Goal: Task Accomplishment & Management: Complete application form

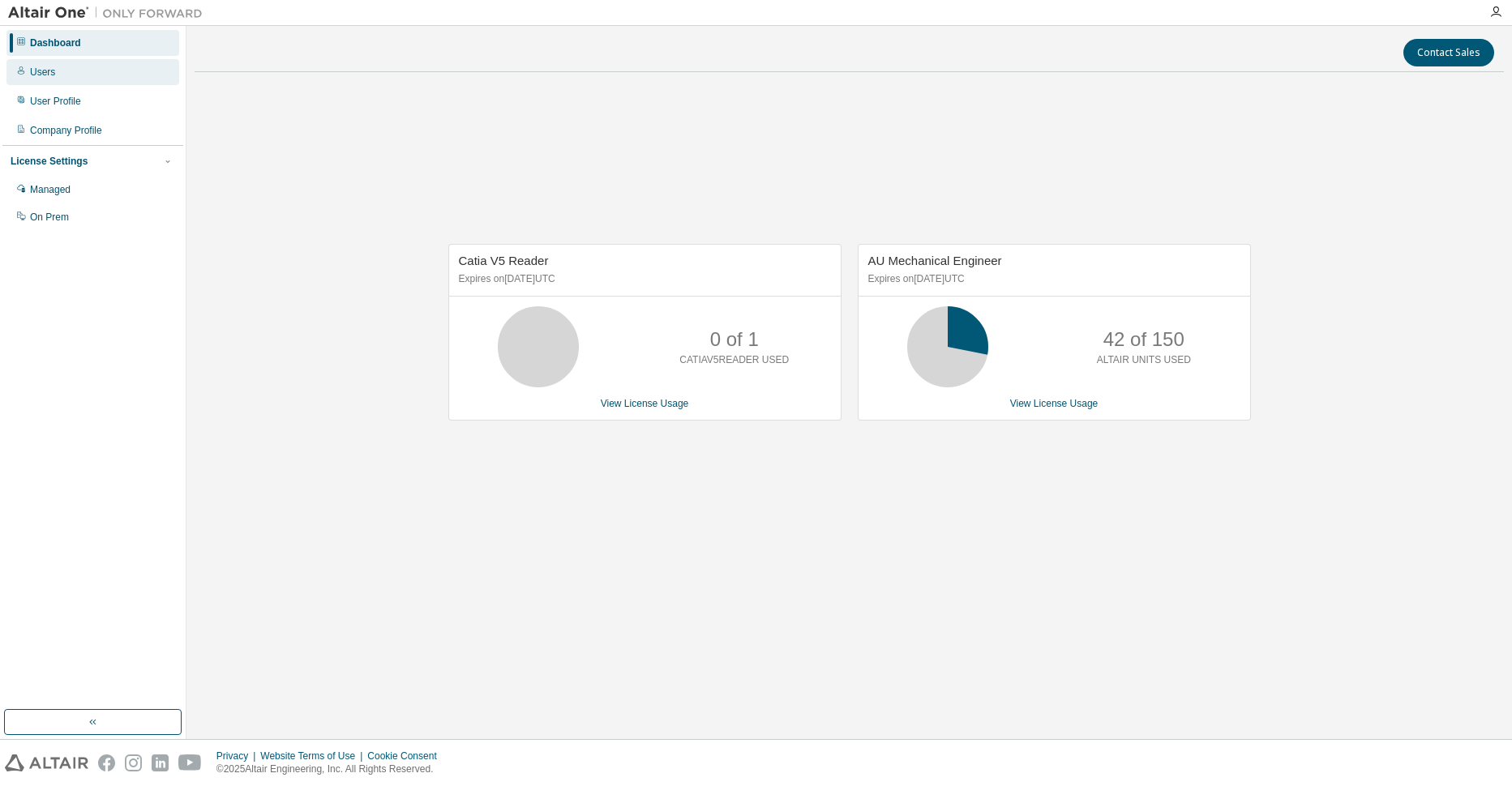
click at [79, 79] on div "Users" at bounding box center [93, 71] width 173 height 26
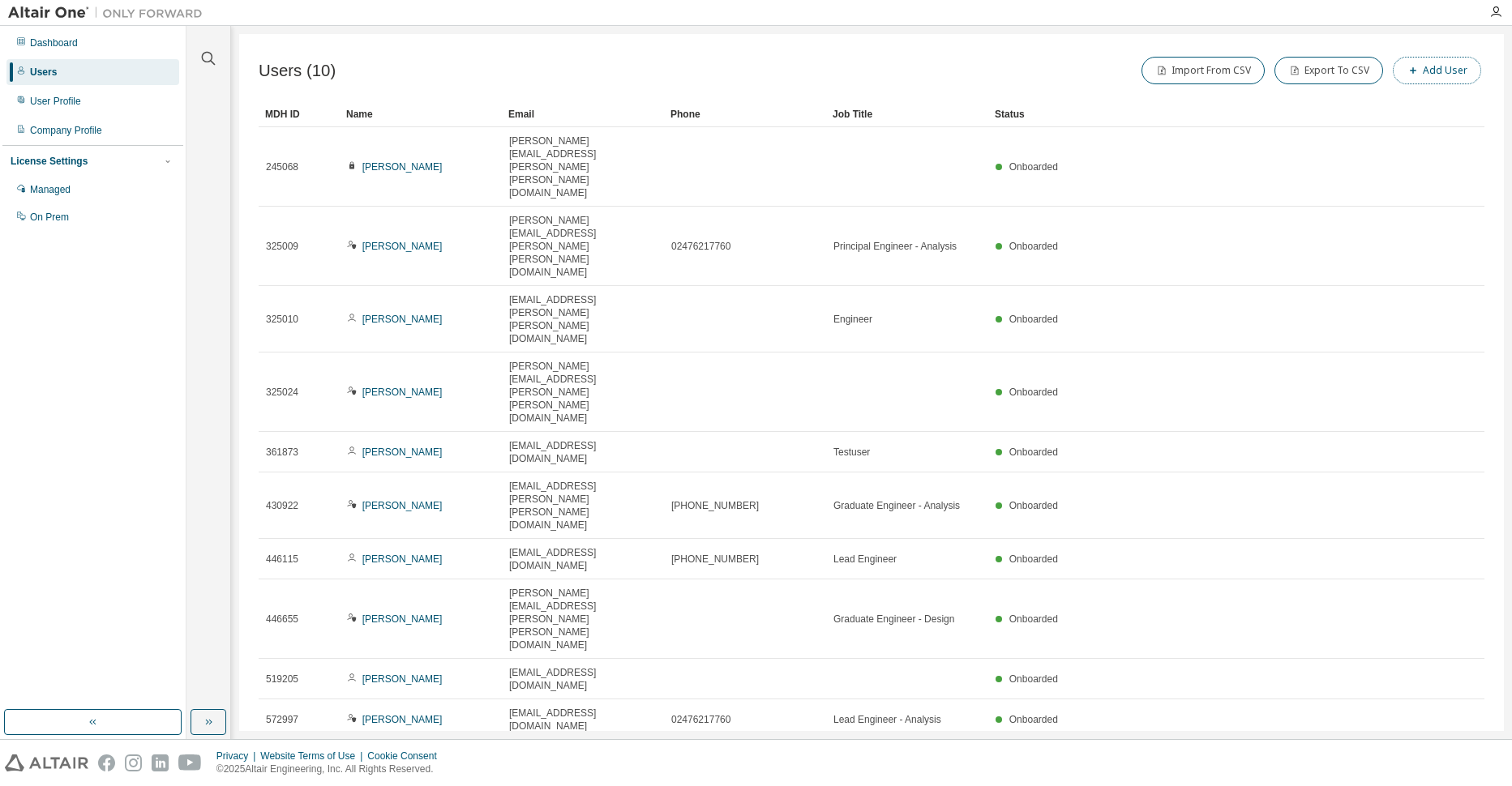
click at [1450, 69] on button "Add User" at bounding box center [1437, 70] width 88 height 27
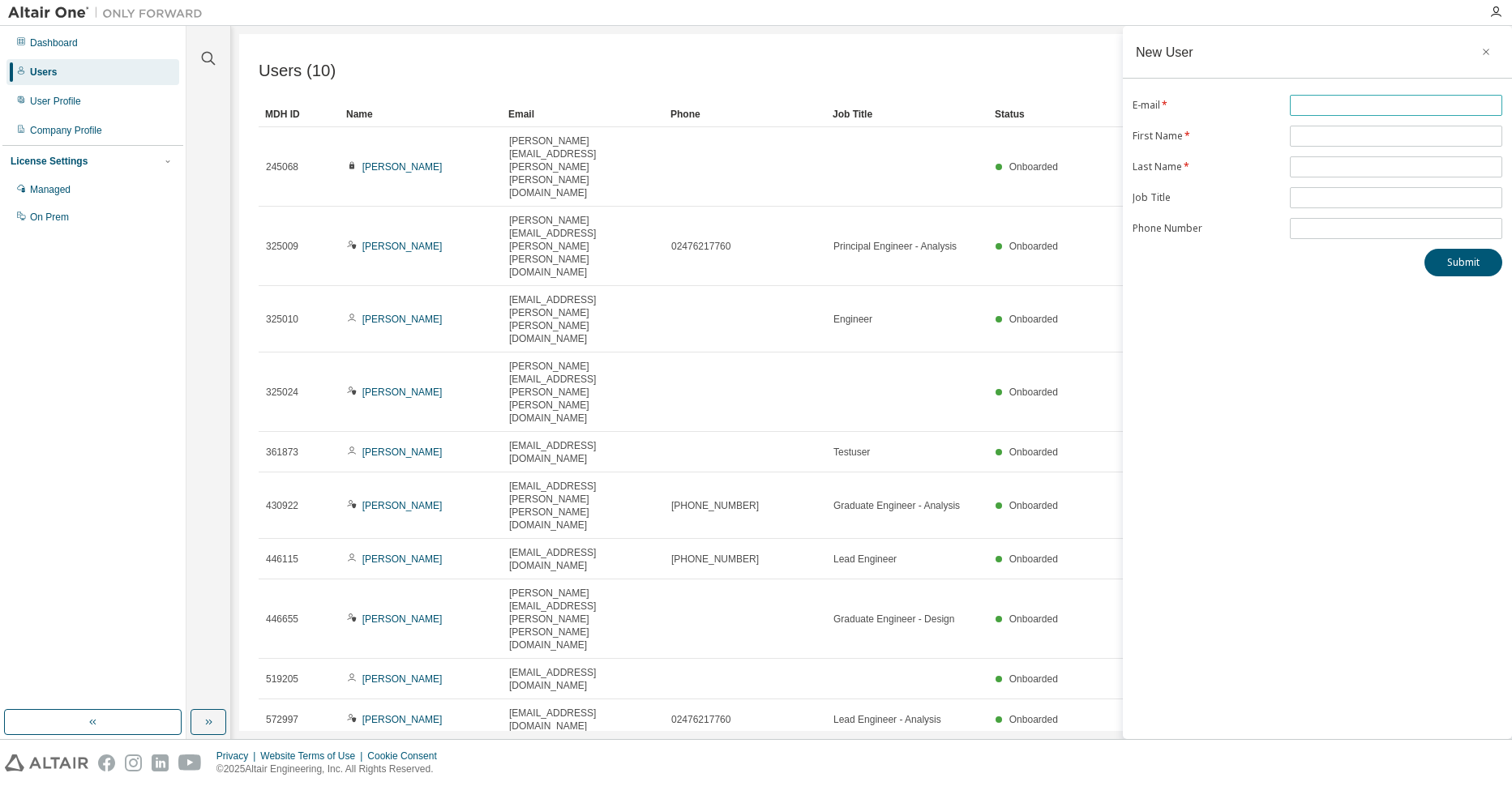
click at [1385, 100] on input "text" at bounding box center [1395, 105] width 204 height 13
click at [1257, 64] on div "New User" at bounding box center [1317, 52] width 389 height 53
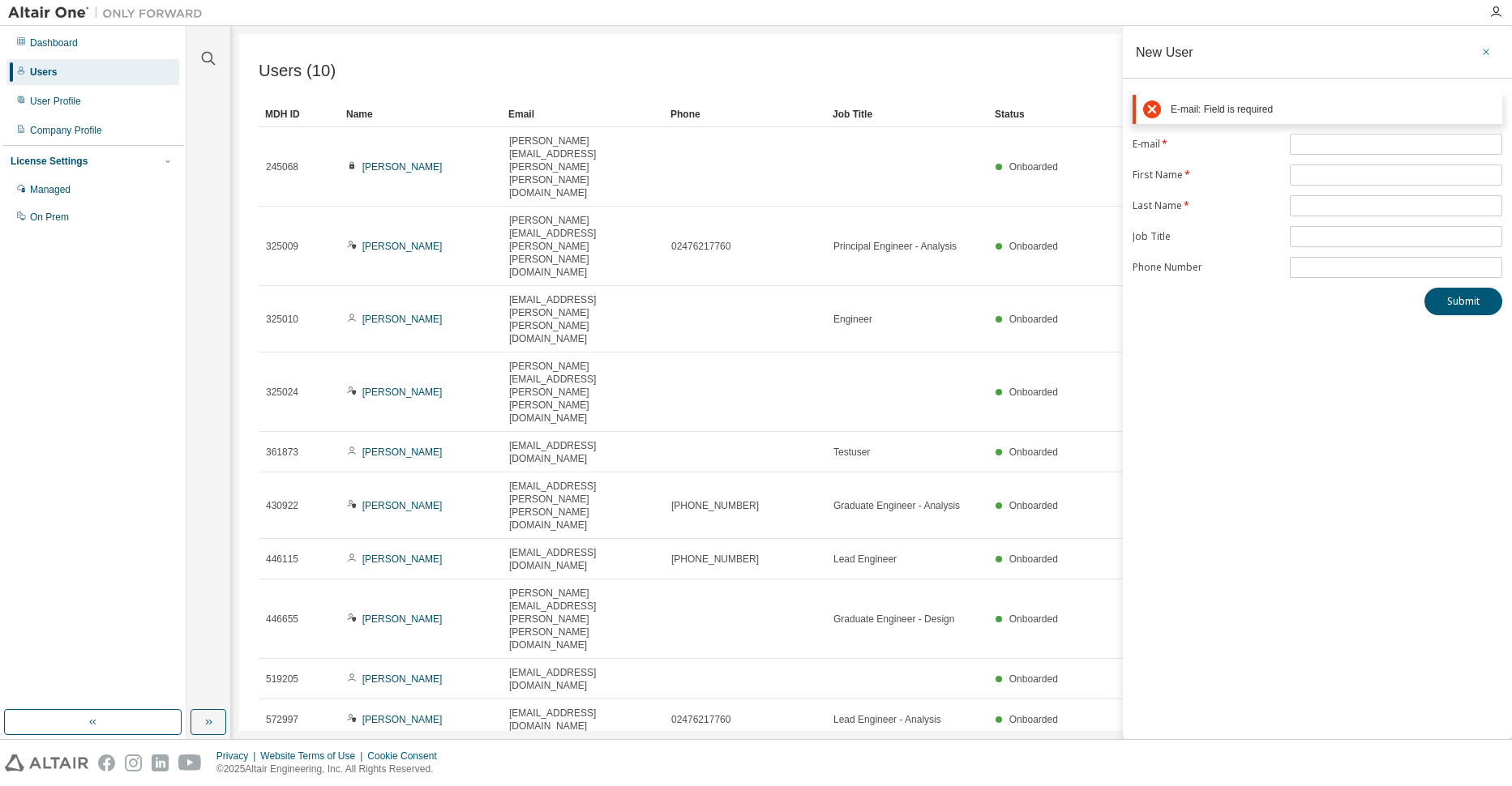
click at [1493, 46] on button "button" at bounding box center [1486, 51] width 26 height 26
